Goal: Information Seeking & Learning: Learn about a topic

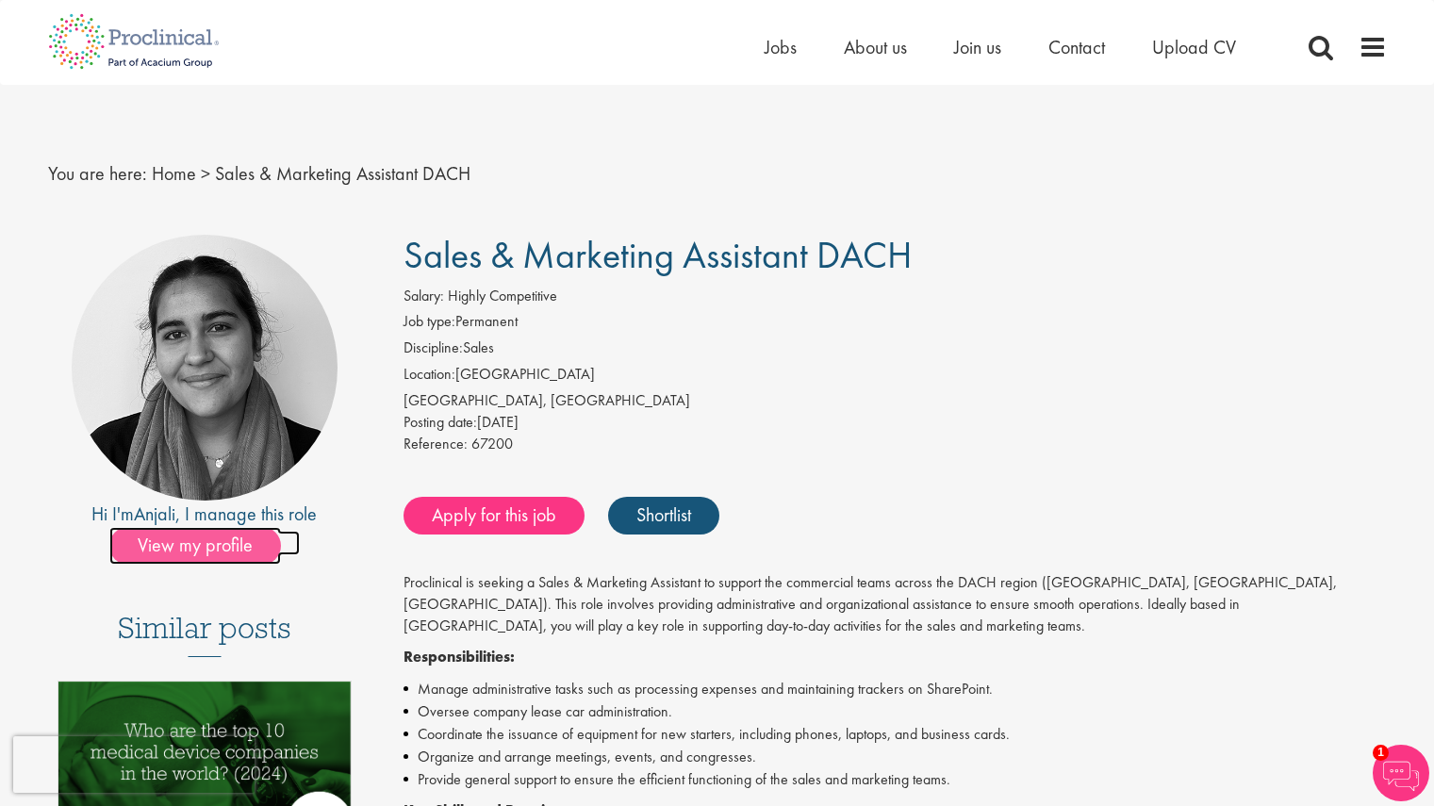
click at [260, 544] on span "View my profile" at bounding box center [195, 546] width 172 height 38
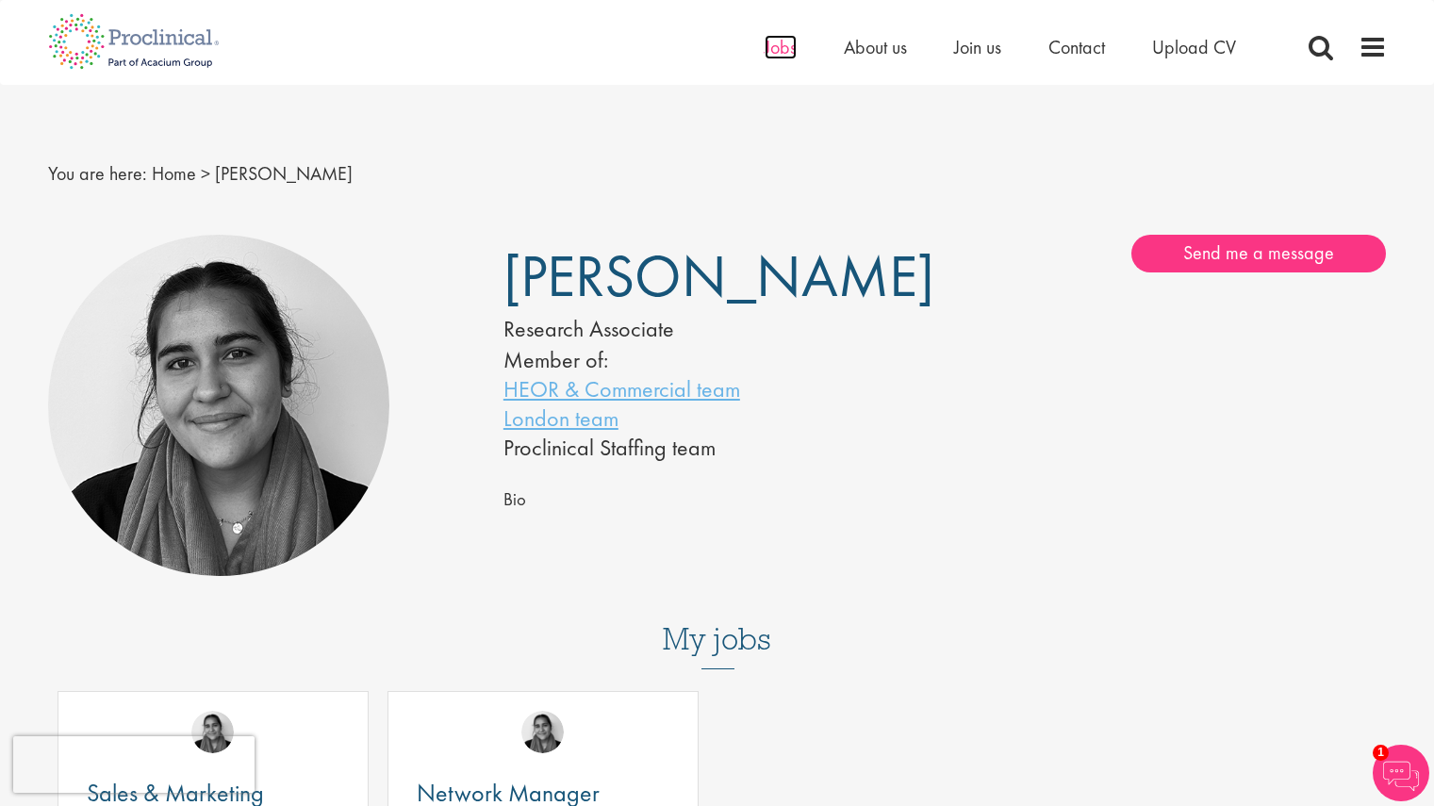
click at [779, 57] on span "Jobs" at bounding box center [780, 47] width 32 height 25
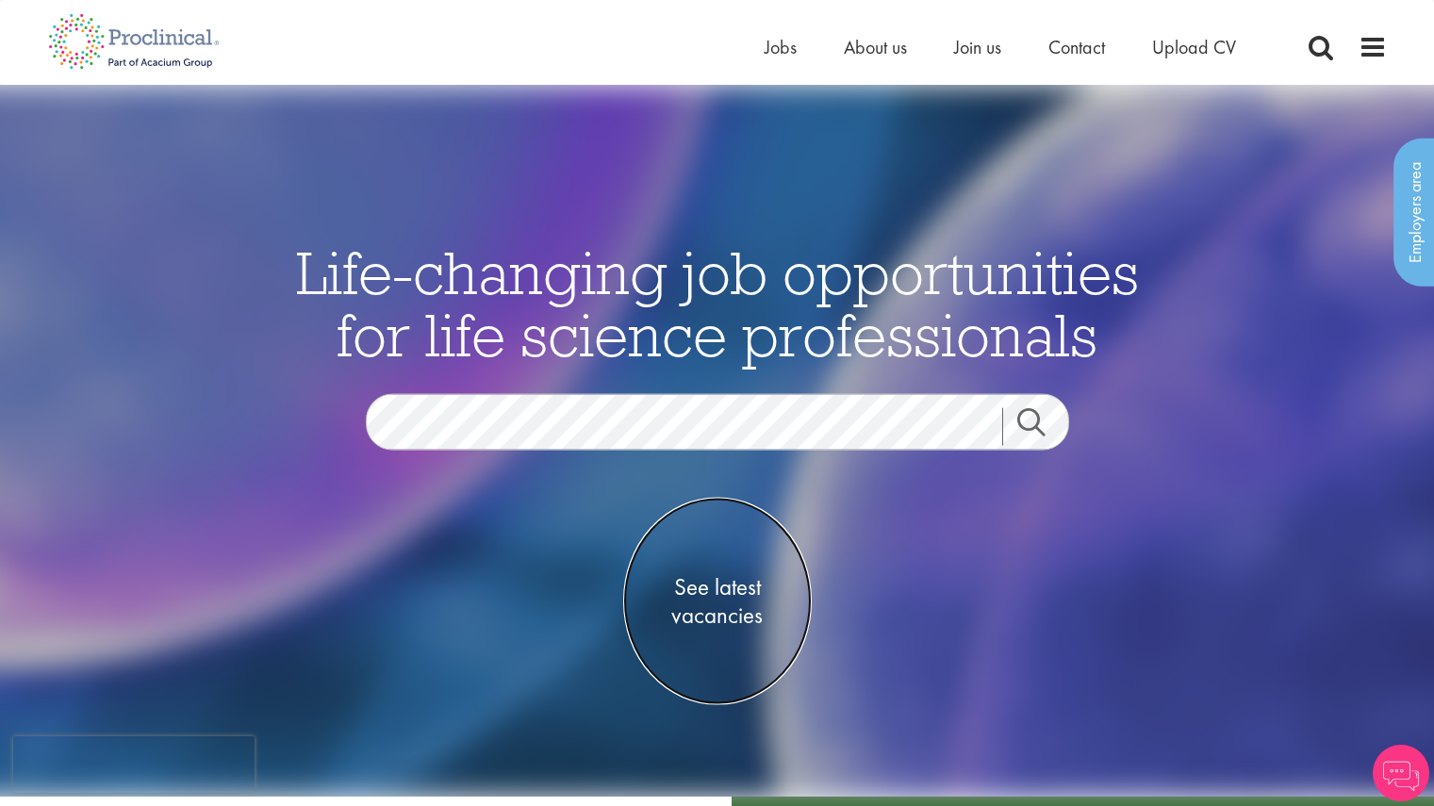
click at [728, 635] on link "See latest vacancies" at bounding box center [717, 601] width 189 height 207
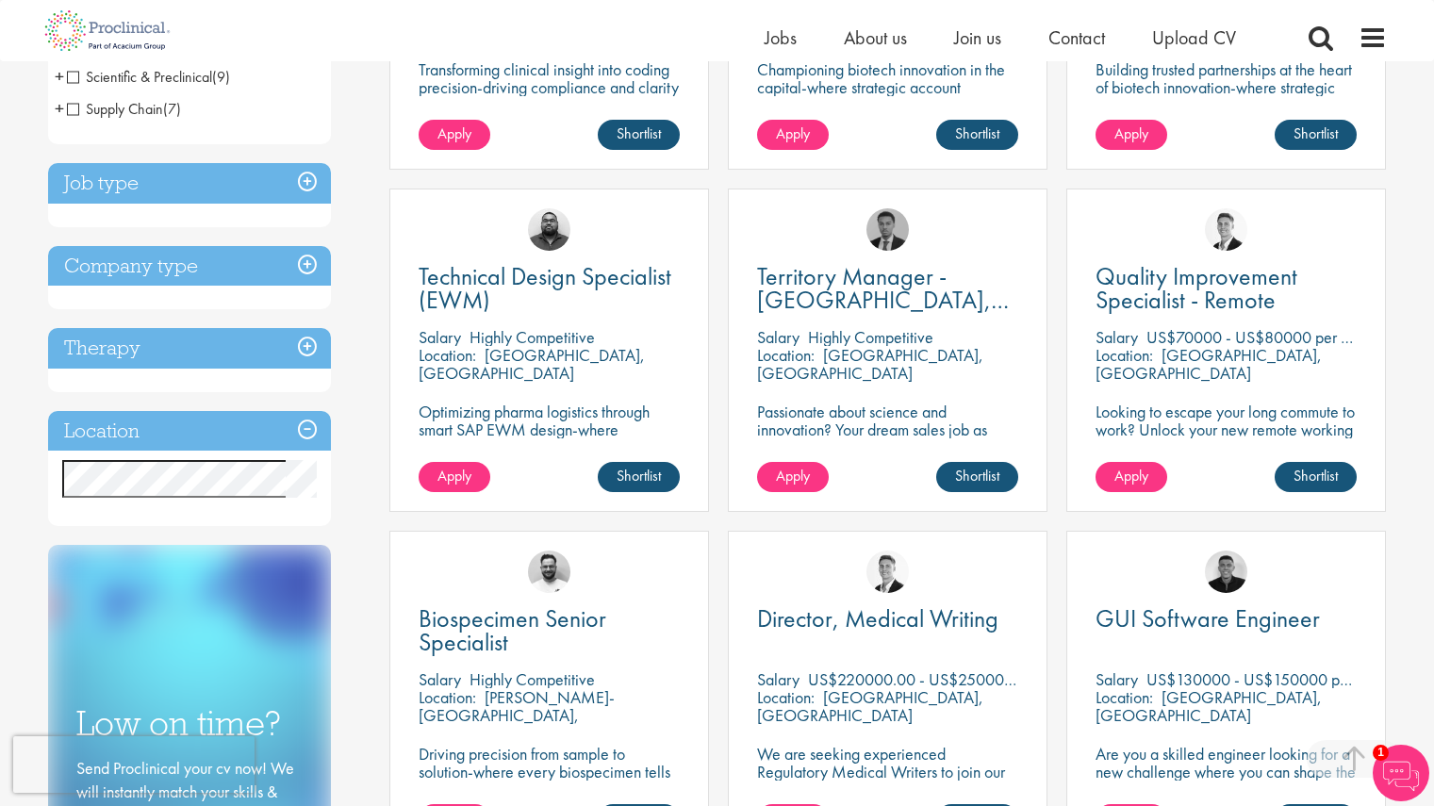
scroll to position [579, 0]
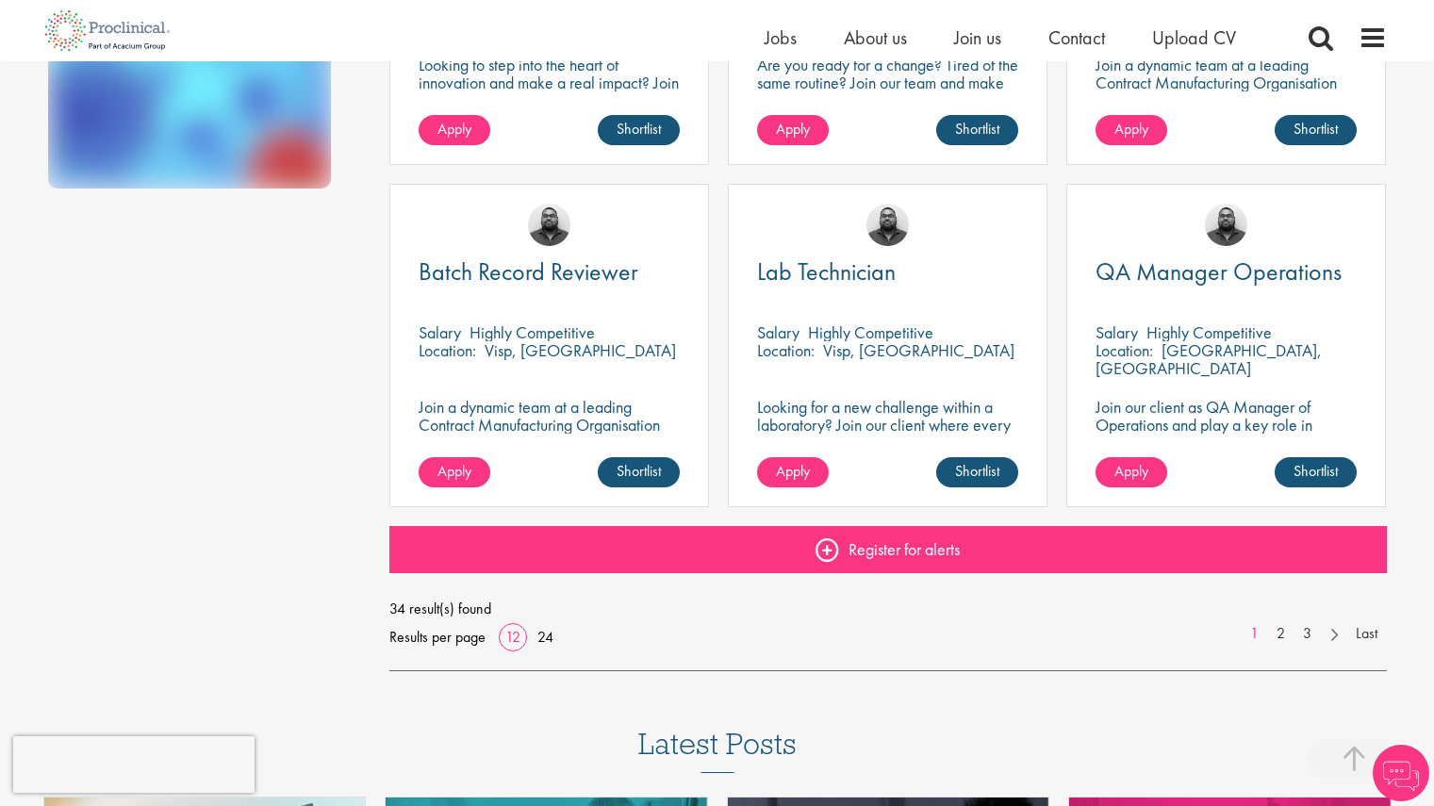
scroll to position [1267, 0]
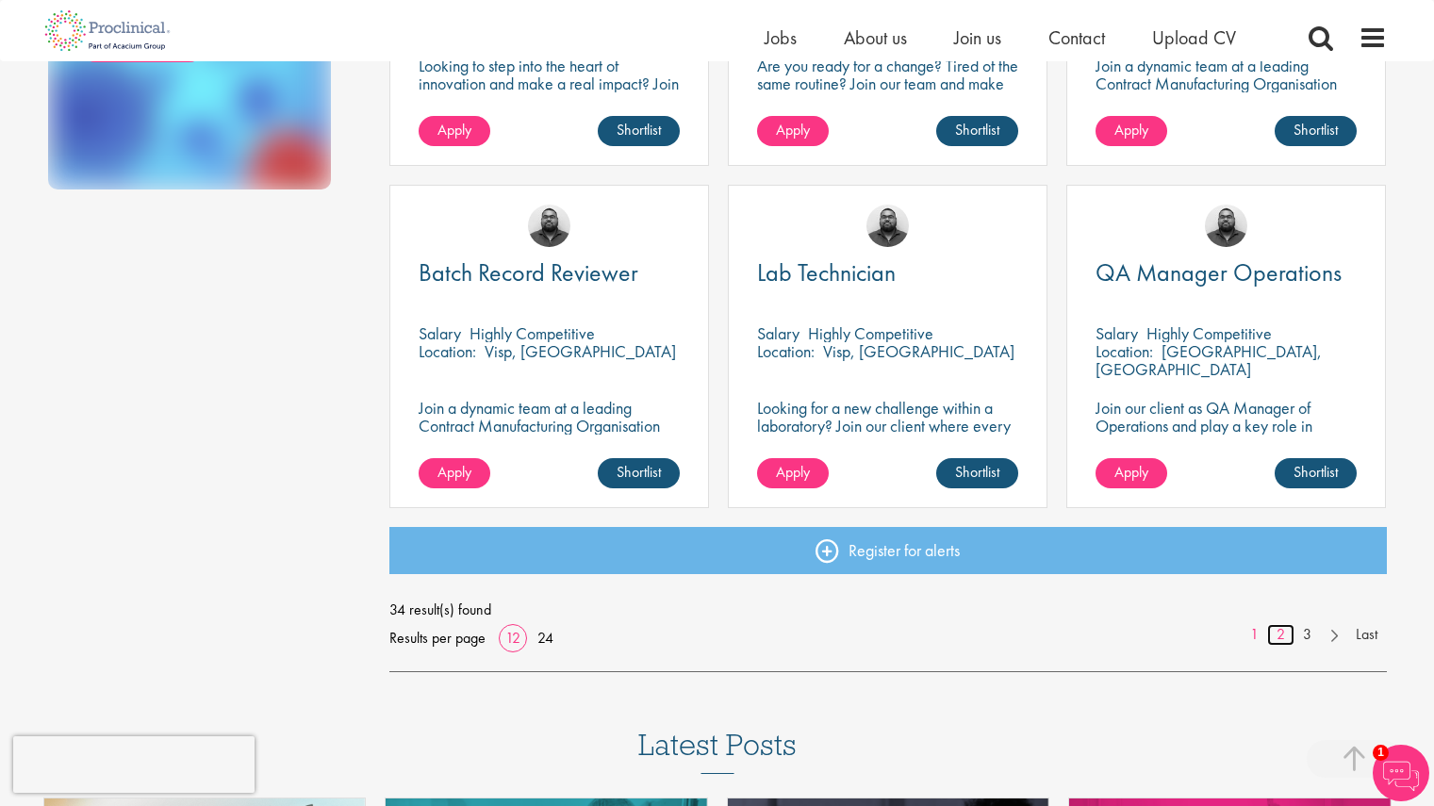
click at [1283, 631] on link "2" at bounding box center [1280, 635] width 27 height 22
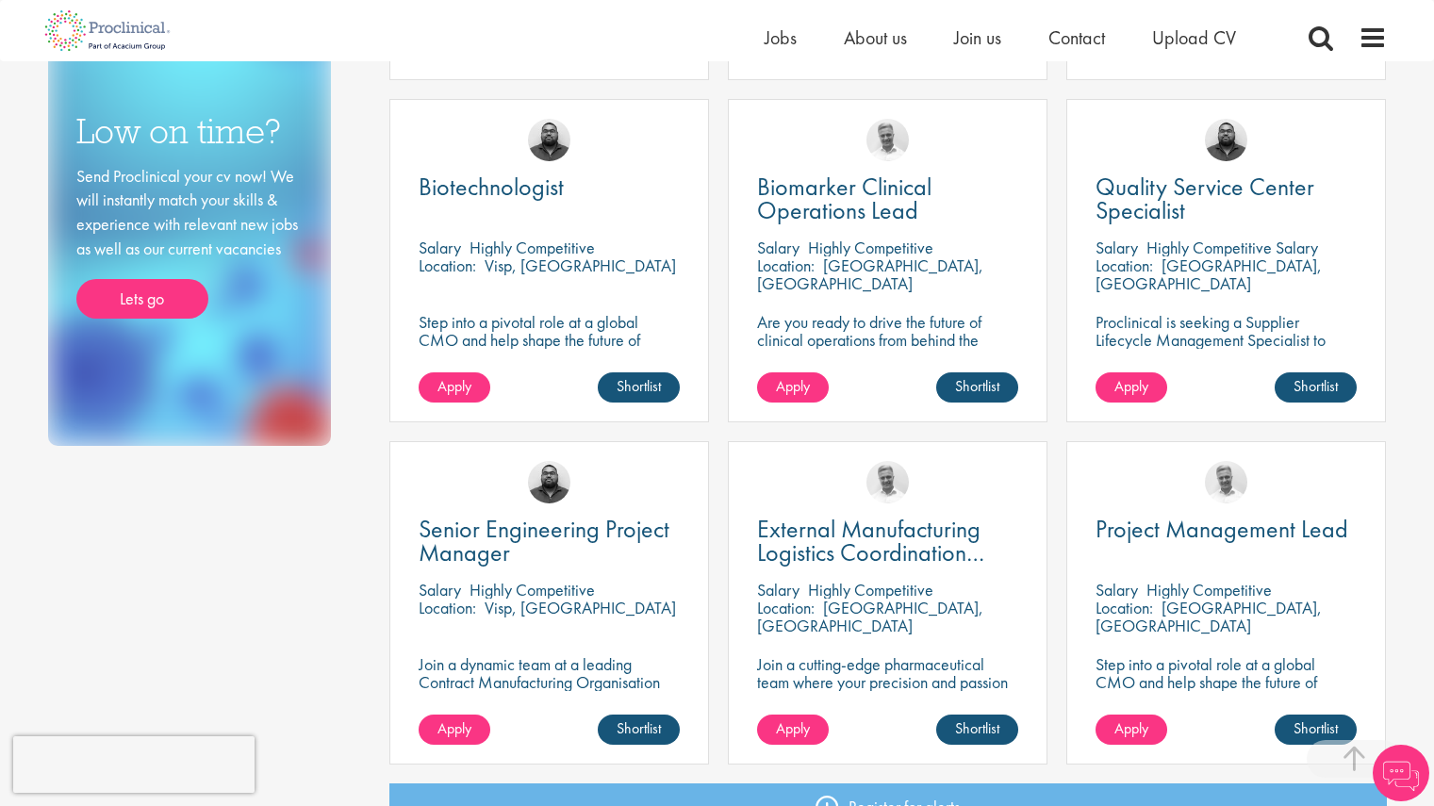
scroll to position [1452, 0]
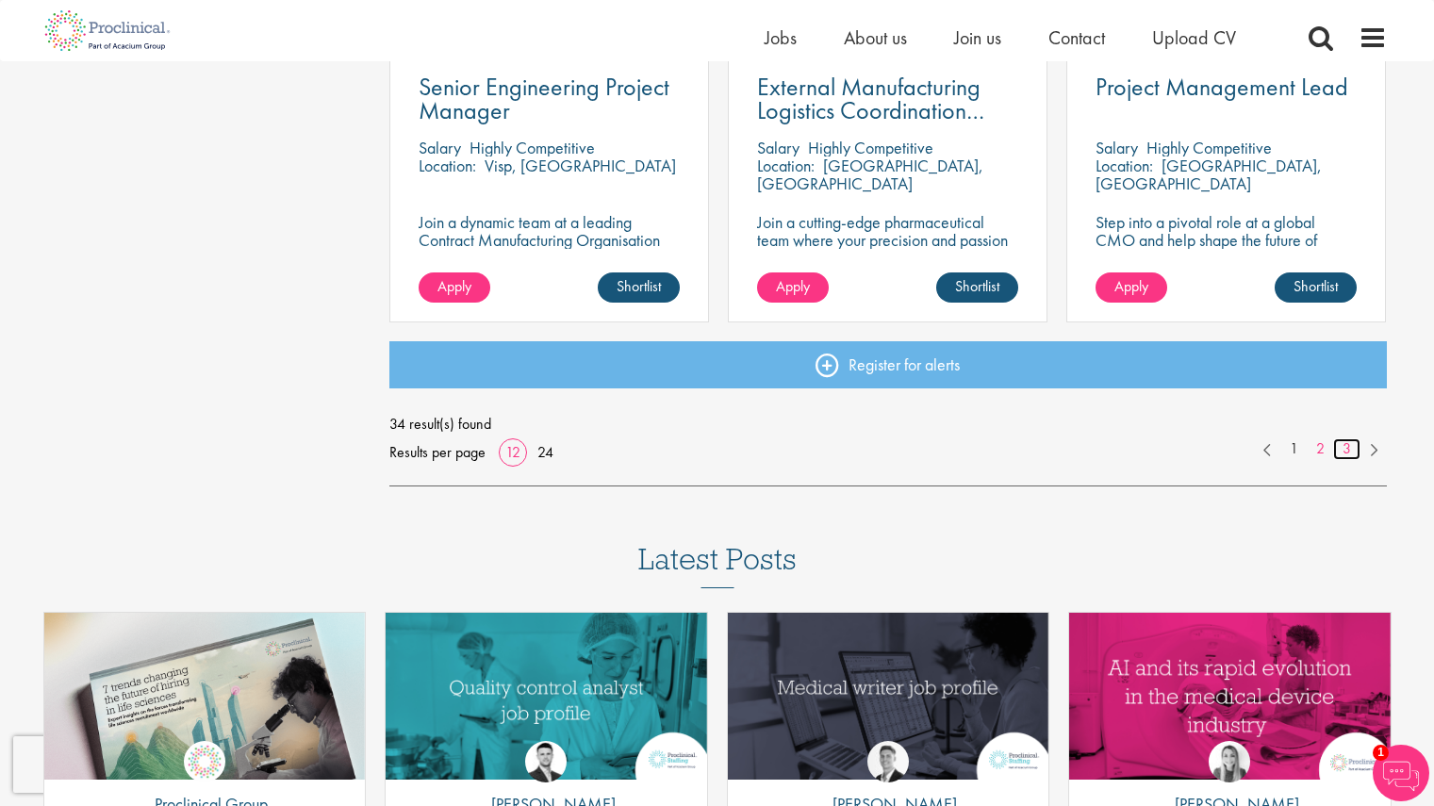
click at [1341, 451] on link "3" at bounding box center [1346, 449] width 27 height 22
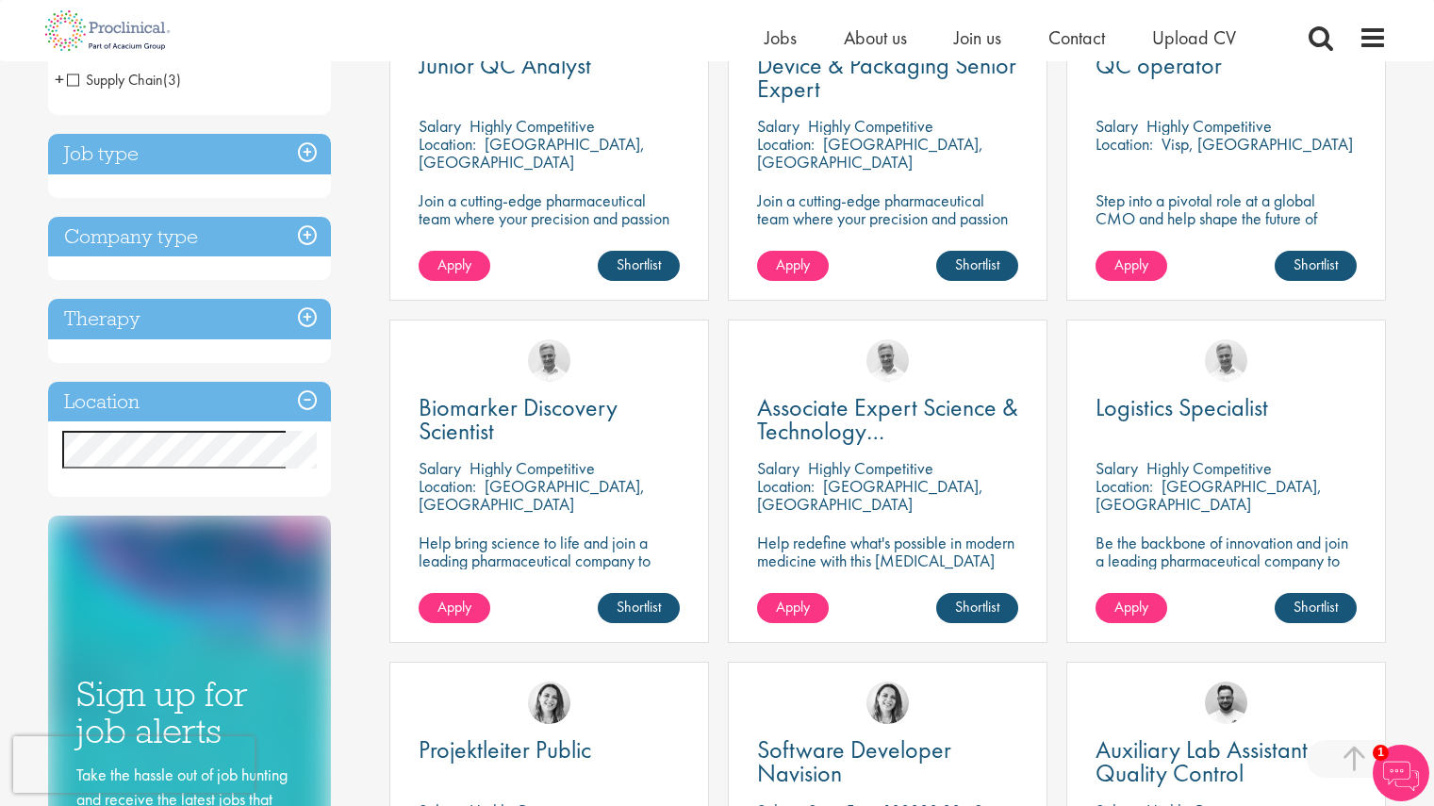
scroll to position [447, 0]
